Goal: Transaction & Acquisition: Purchase product/service

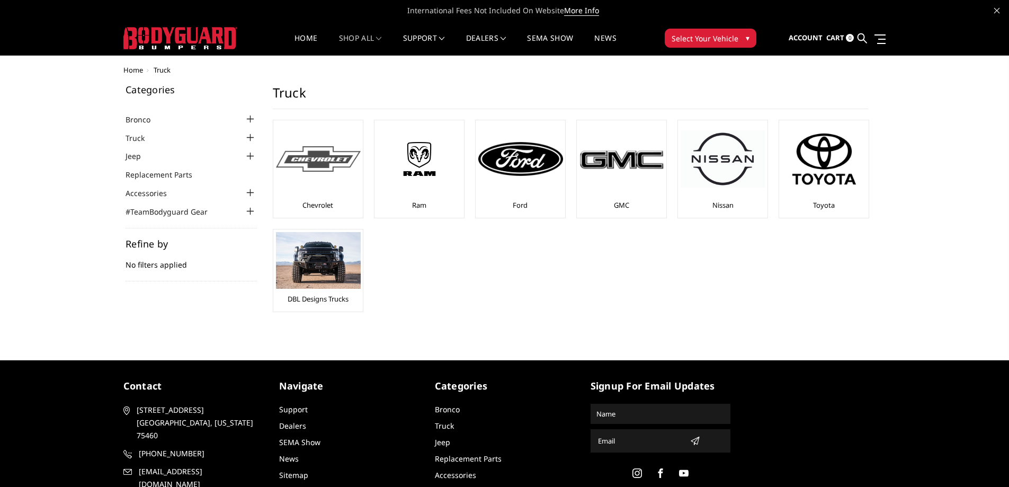
click at [308, 180] on div at bounding box center [318, 159] width 85 height 72
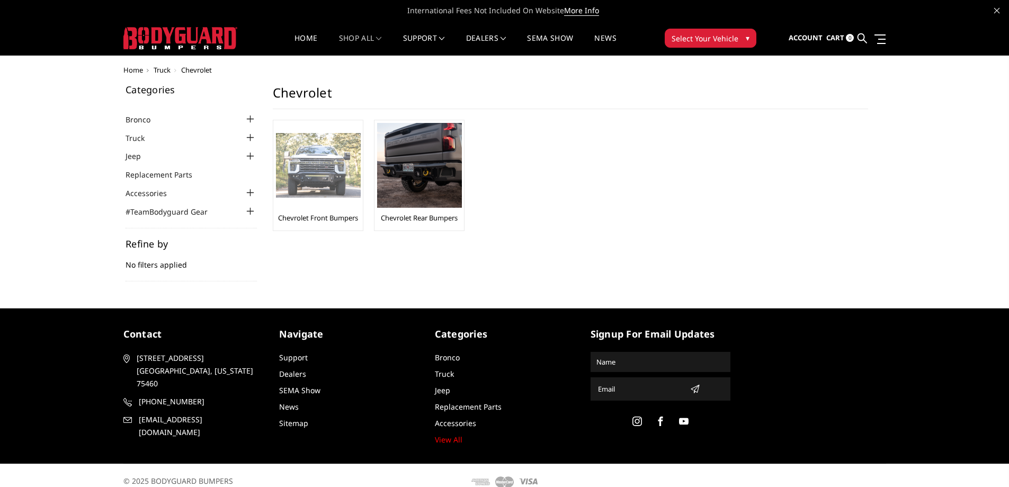
click at [327, 176] on img at bounding box center [318, 165] width 85 height 65
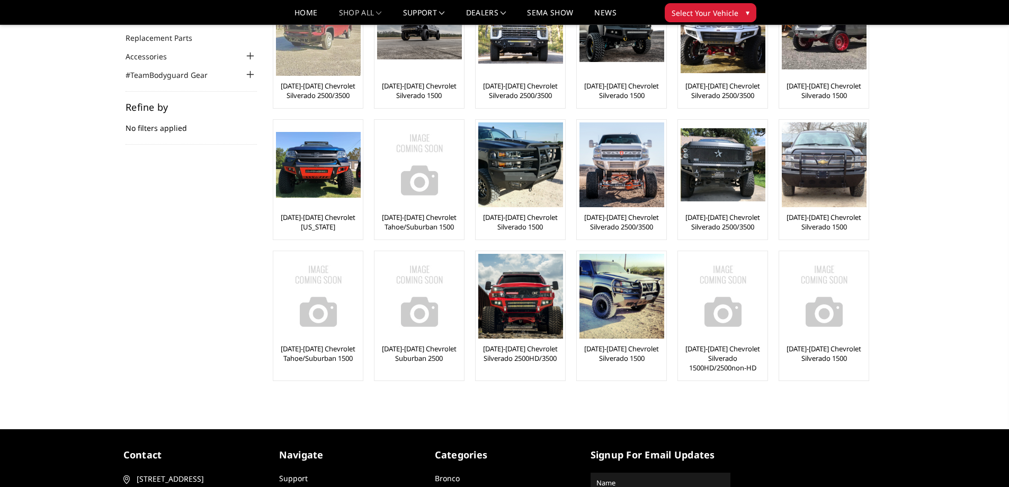
scroll to position [106, 0]
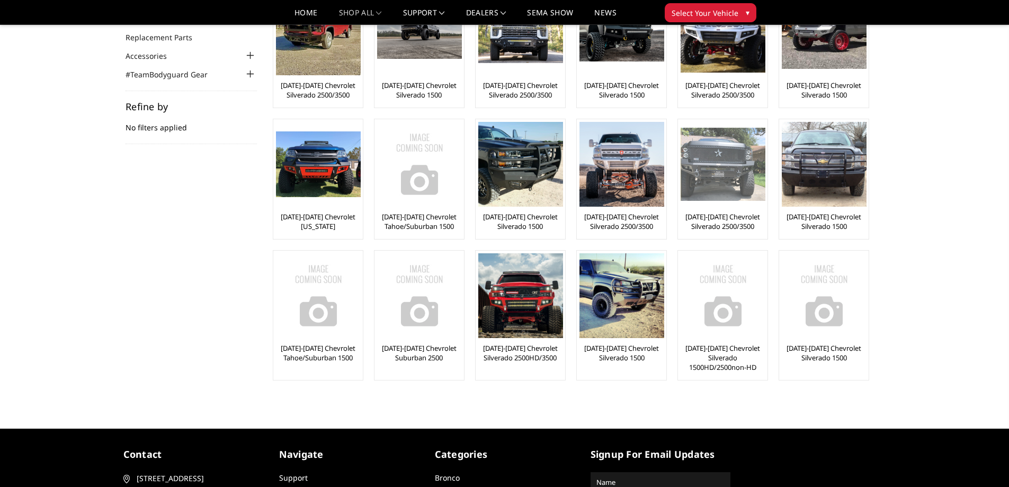
click at [736, 224] on link "[DATE]-[DATE] Chevrolet Silverado 2500/3500" at bounding box center [723, 221] width 84 height 19
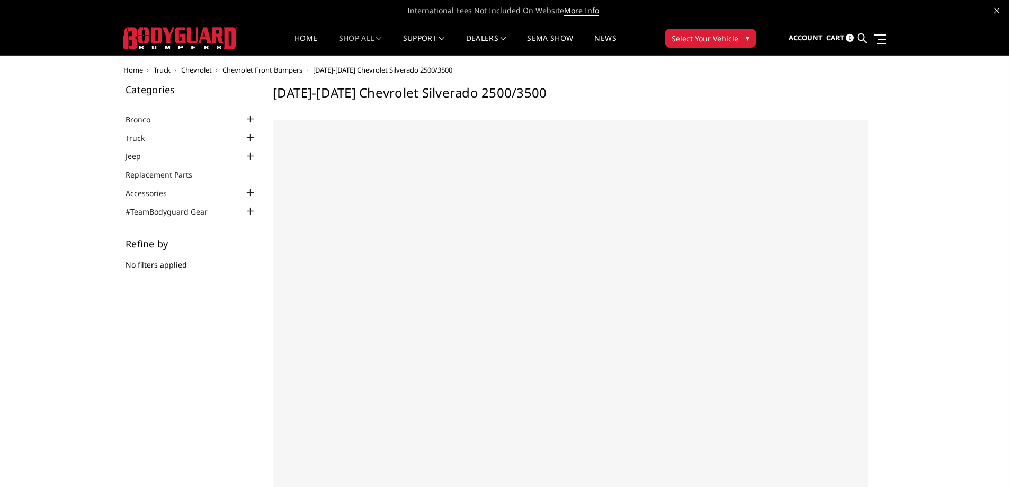
select select "US"
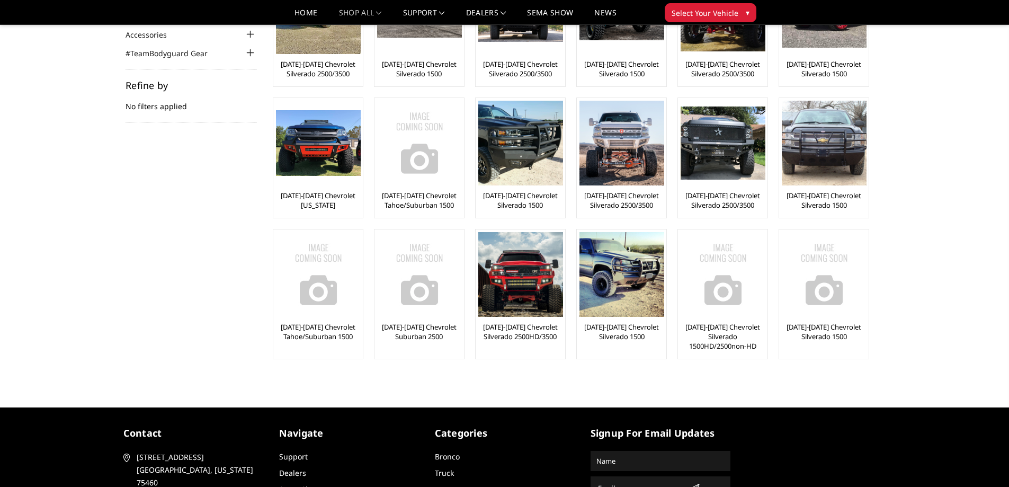
scroll to position [106, 0]
